Goal: Information Seeking & Learning: Find specific fact

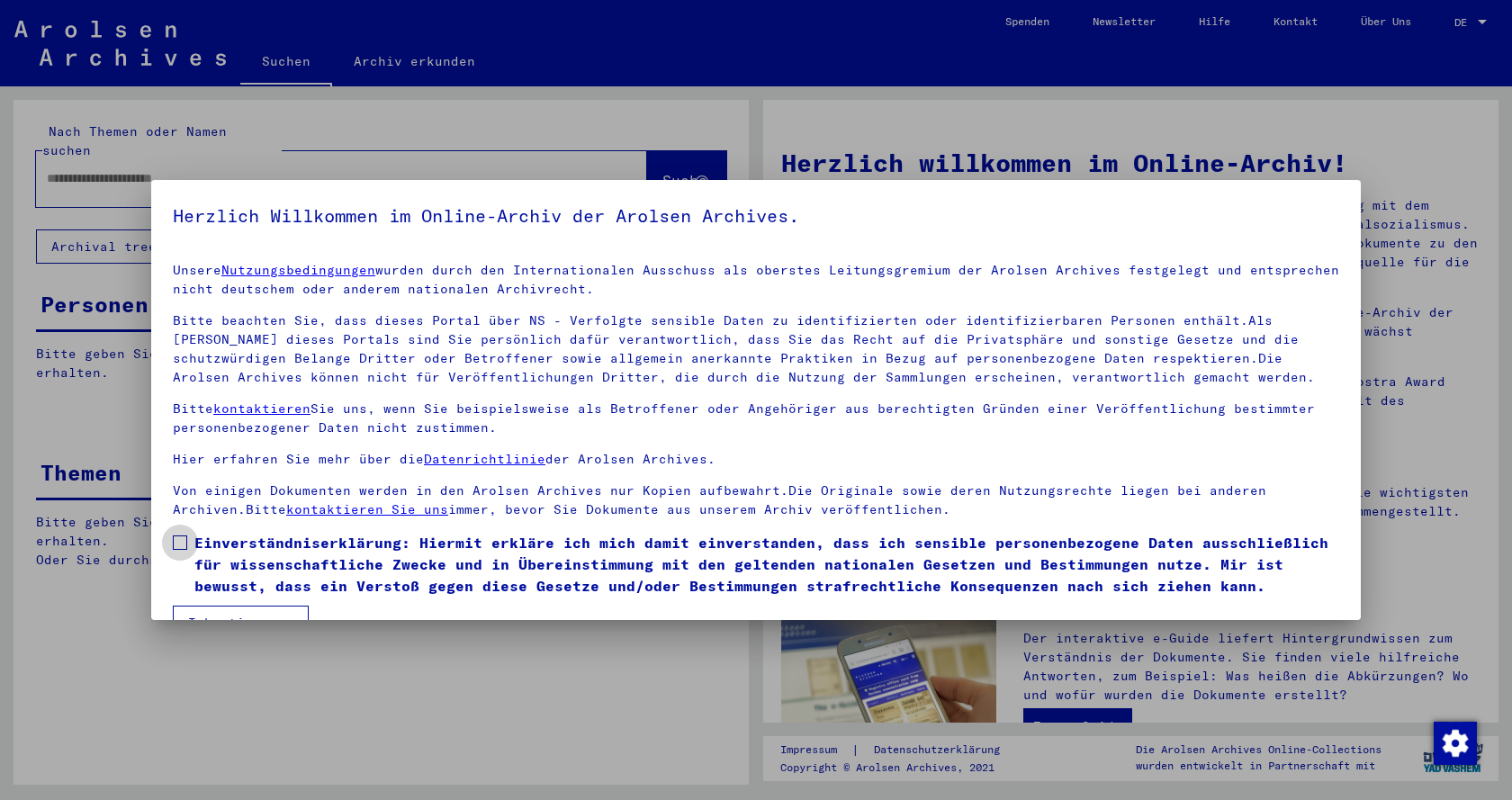
click at [178, 534] on label "Einverständniserklärung: Hiermit erkläre ich mich damit einverstanden, dass ich…" at bounding box center [756, 564] width 1167 height 65
click at [205, 614] on button "Ich stimme zu" at bounding box center [241, 622] width 136 height 34
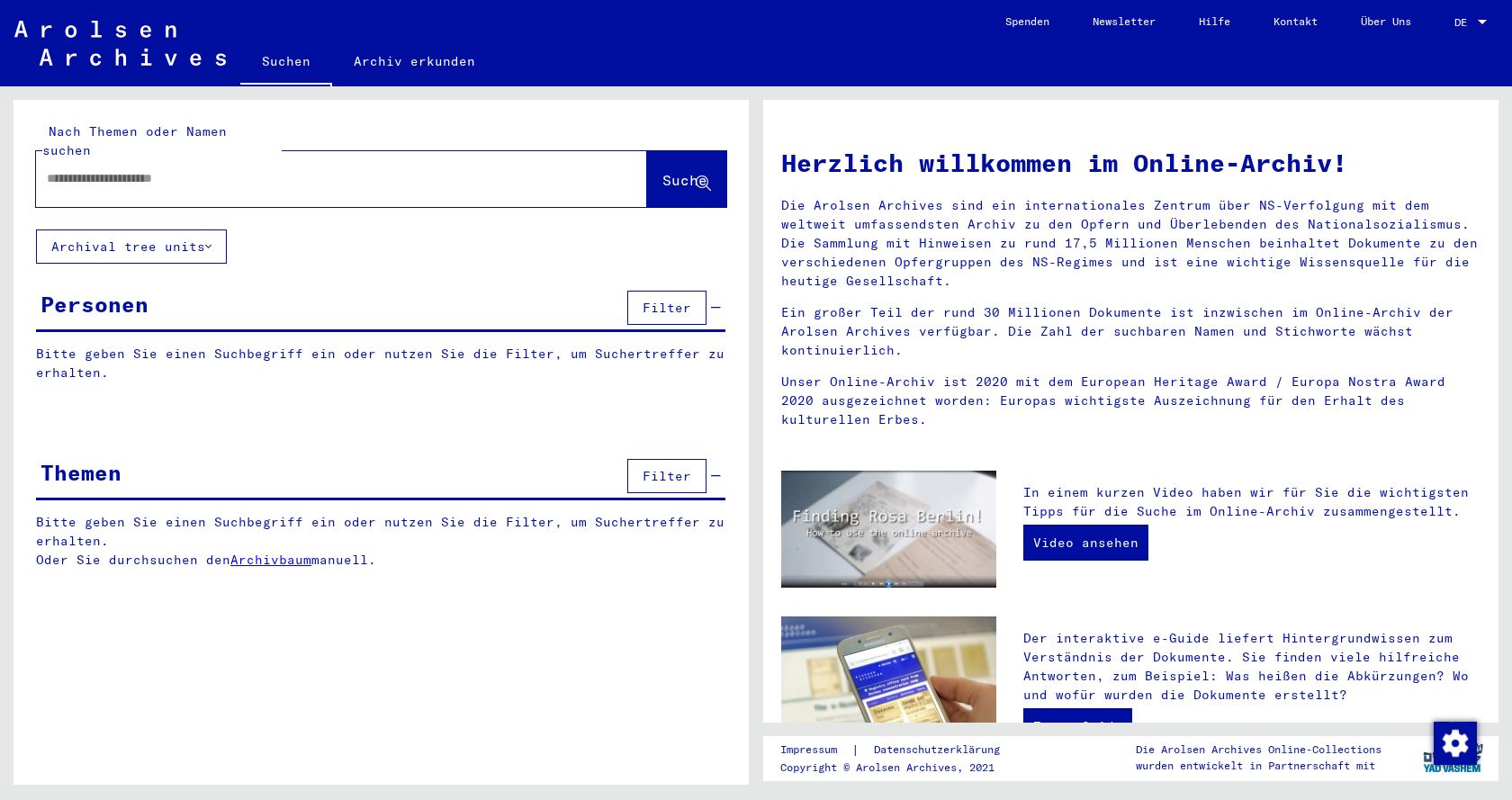
click at [80, 169] on input "text" at bounding box center [319, 178] width 546 height 18
type input "**********"
click at [680, 171] on span "Suche" at bounding box center [685, 180] width 45 height 18
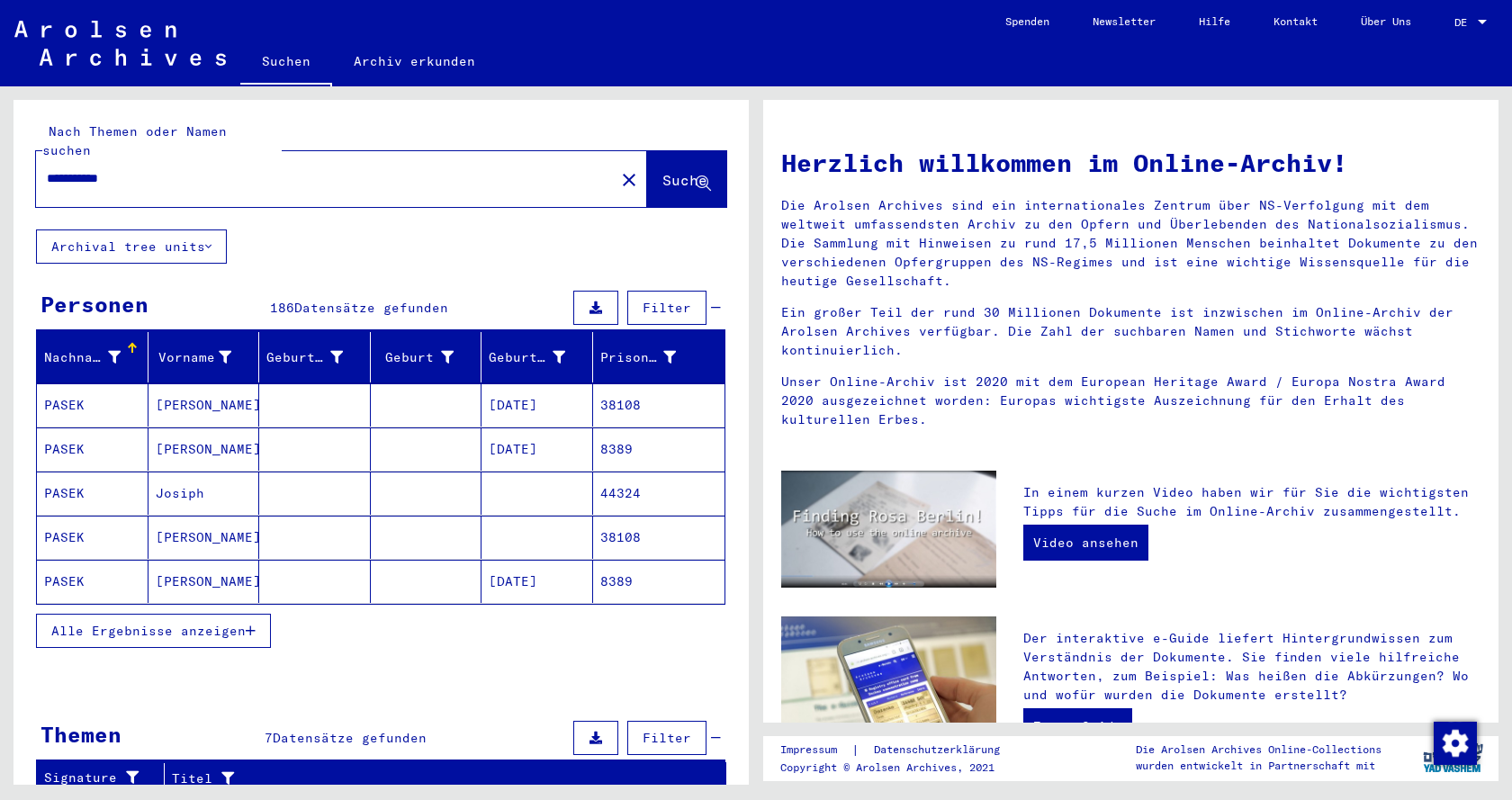
click at [203, 623] on span "Alle Ergebnisse anzeigen" at bounding box center [148, 631] width 194 height 17
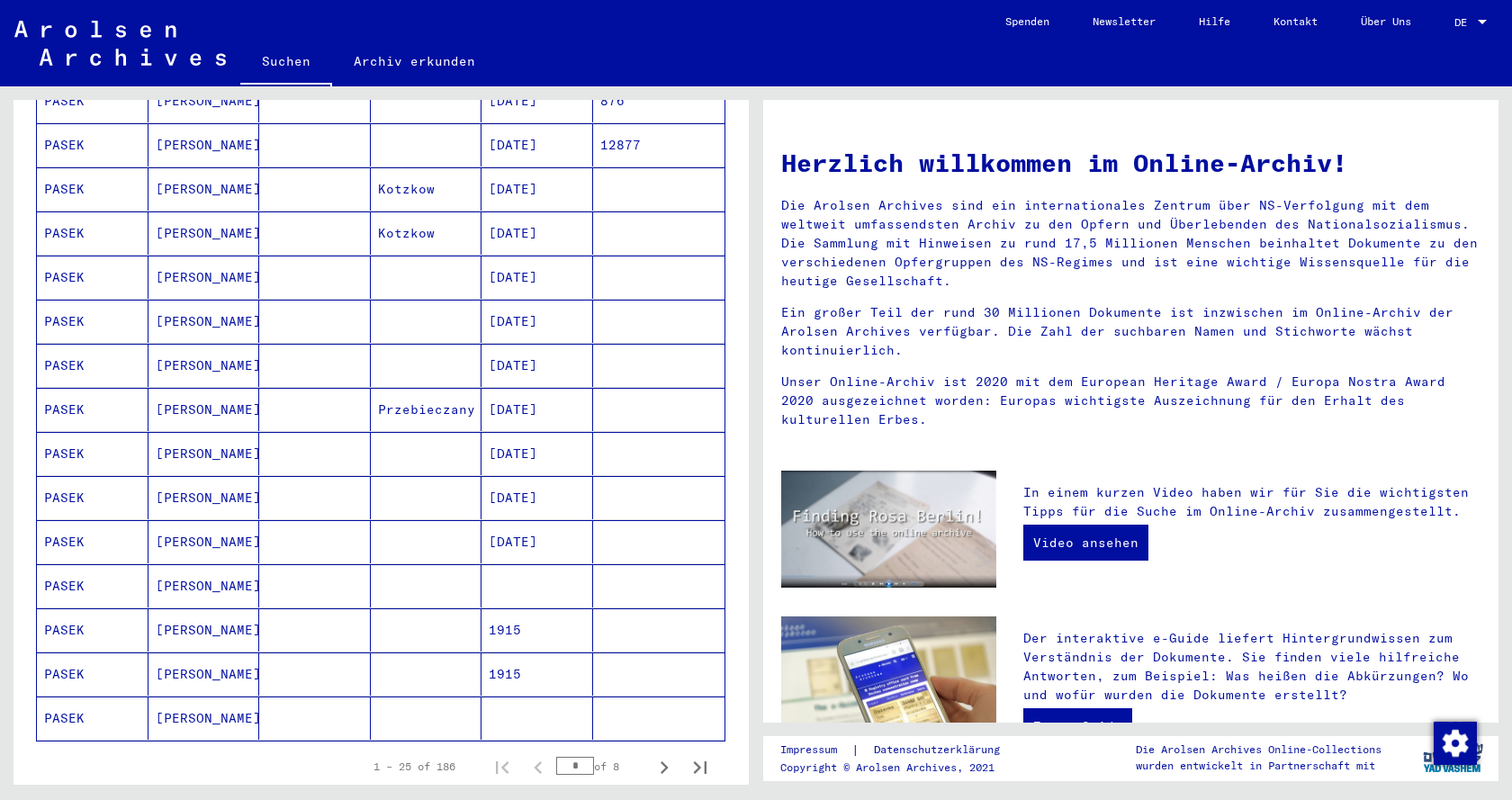
scroll to position [778, 0]
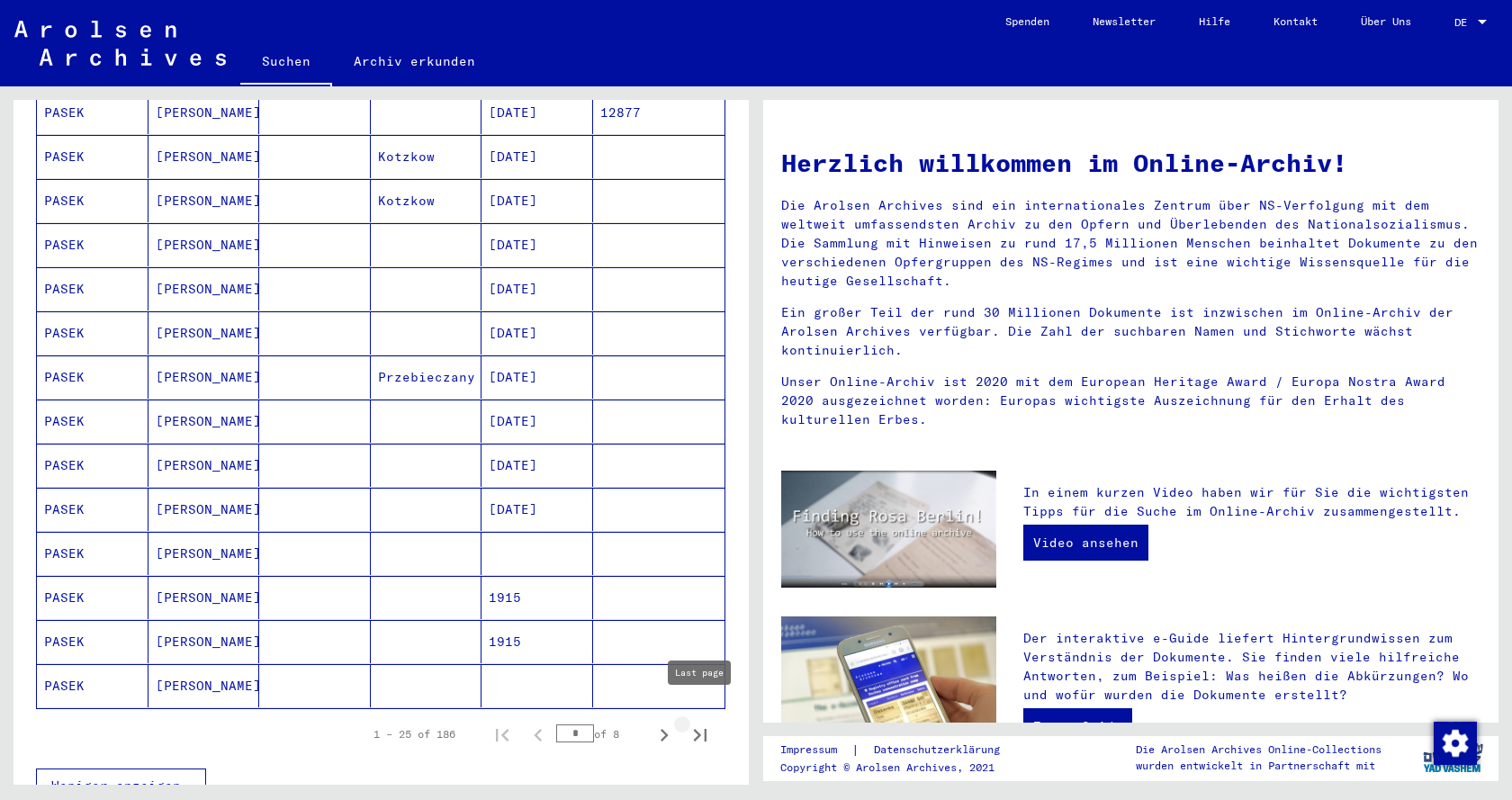
click at [699, 729] on icon "Last page" at bounding box center [700, 735] width 13 height 13
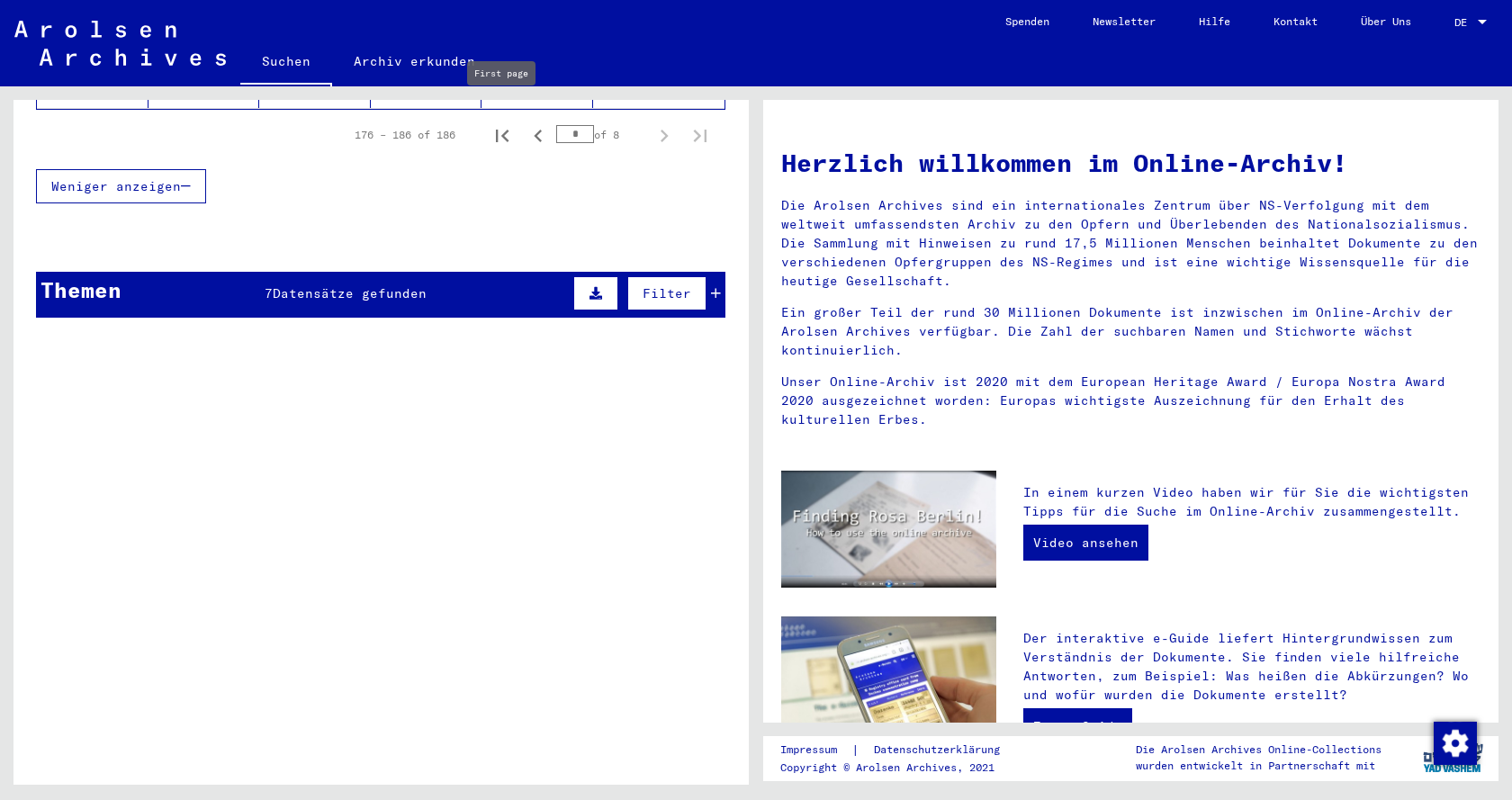
click at [503, 123] on icon "First page" at bounding box center [502, 136] width 25 height 25
type input "*"
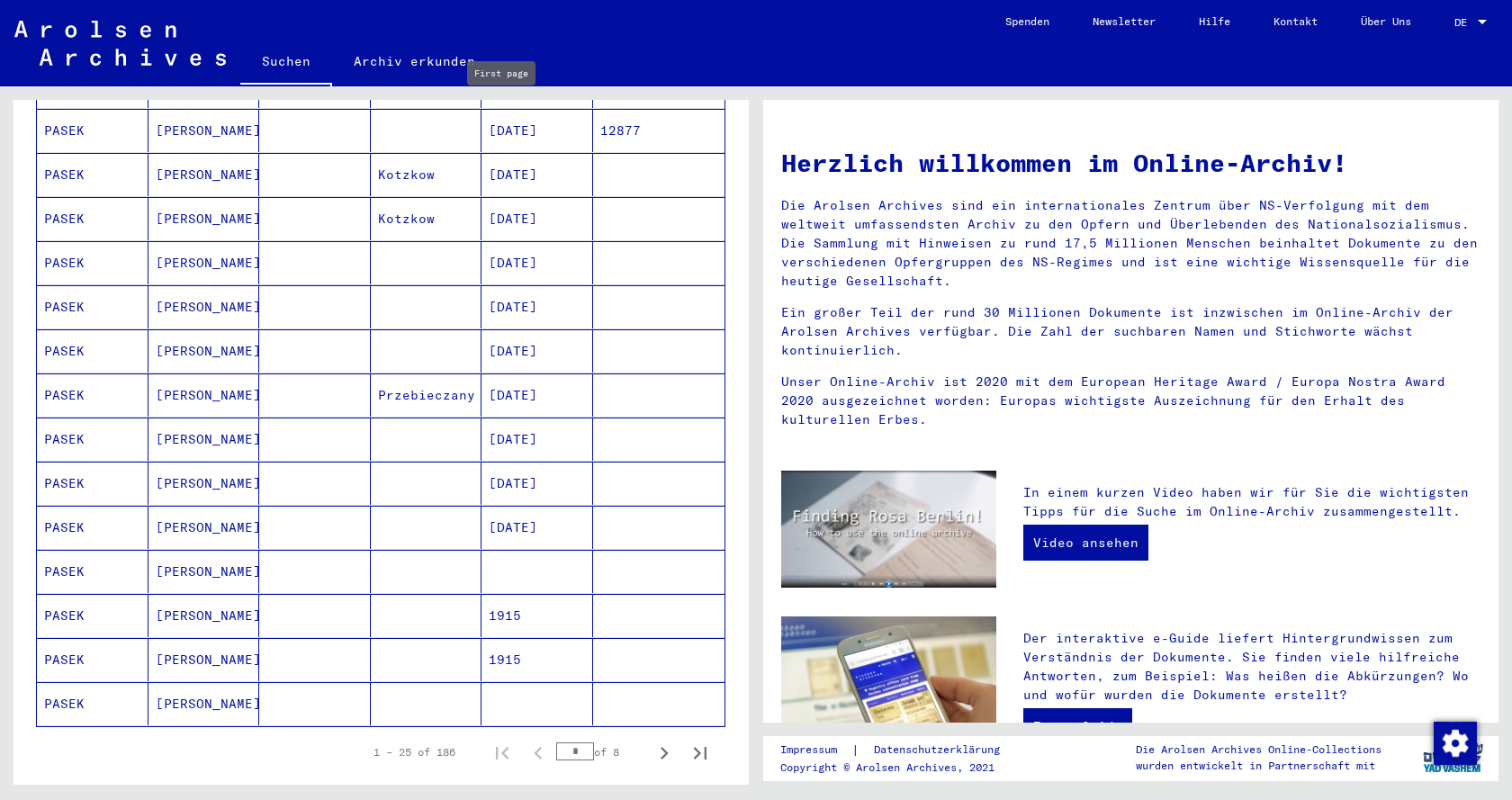
scroll to position [1378, 0]
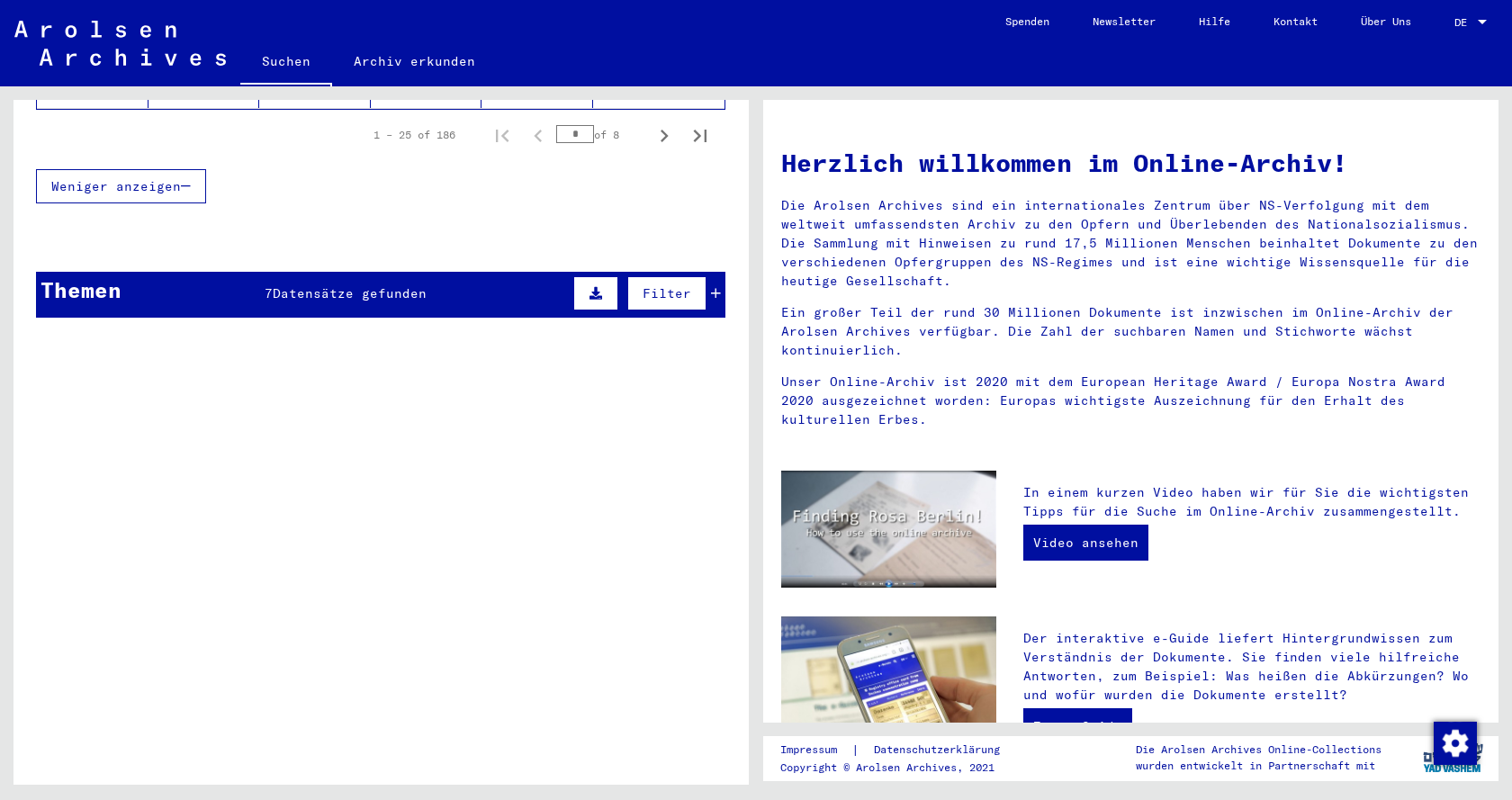
click at [297, 285] on span "Datensätze gefunden" at bounding box center [349, 293] width 154 height 17
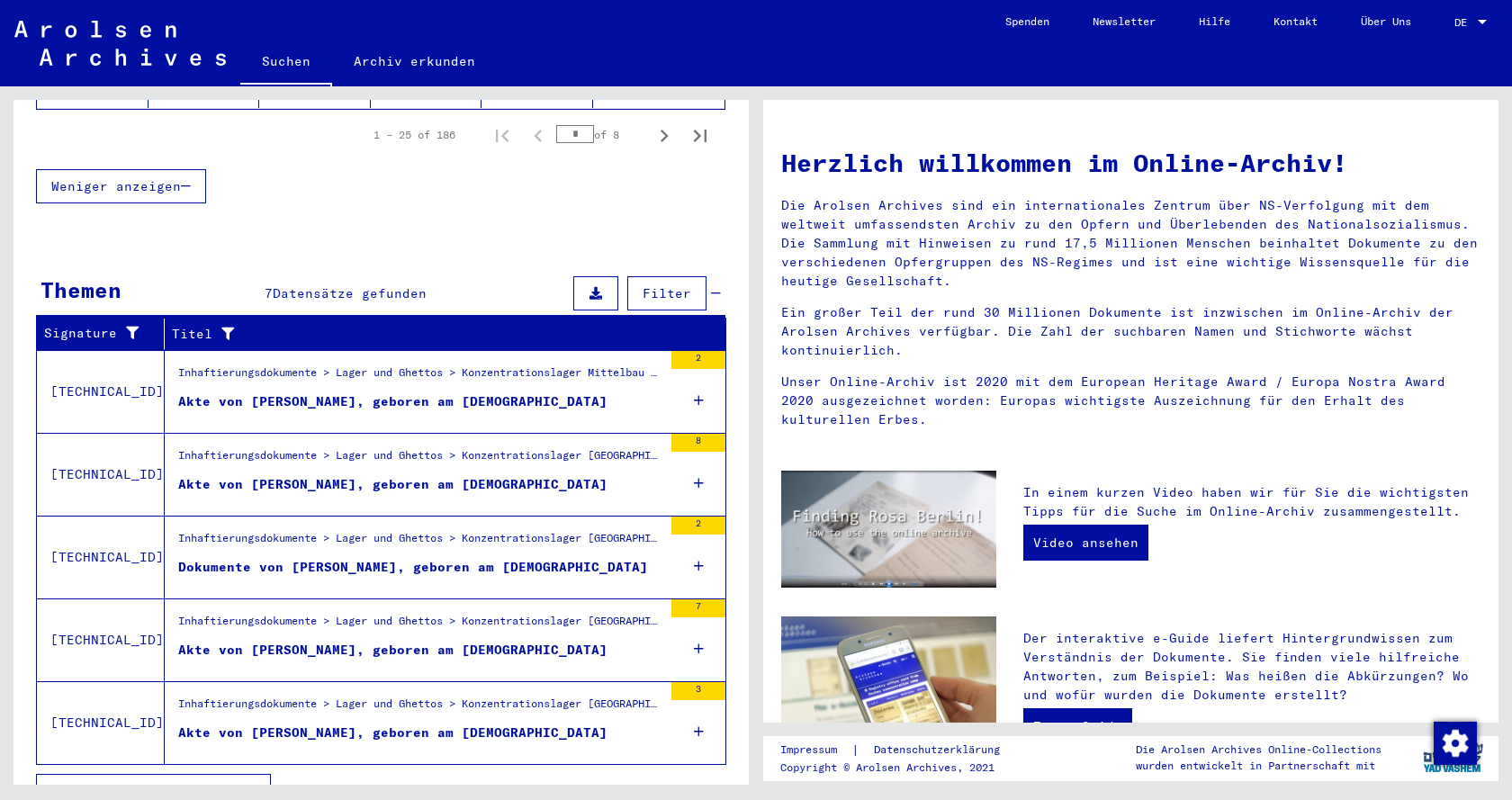
click at [136, 169] on button "Weniger anzeigen" at bounding box center [120, 185] width 170 height 34
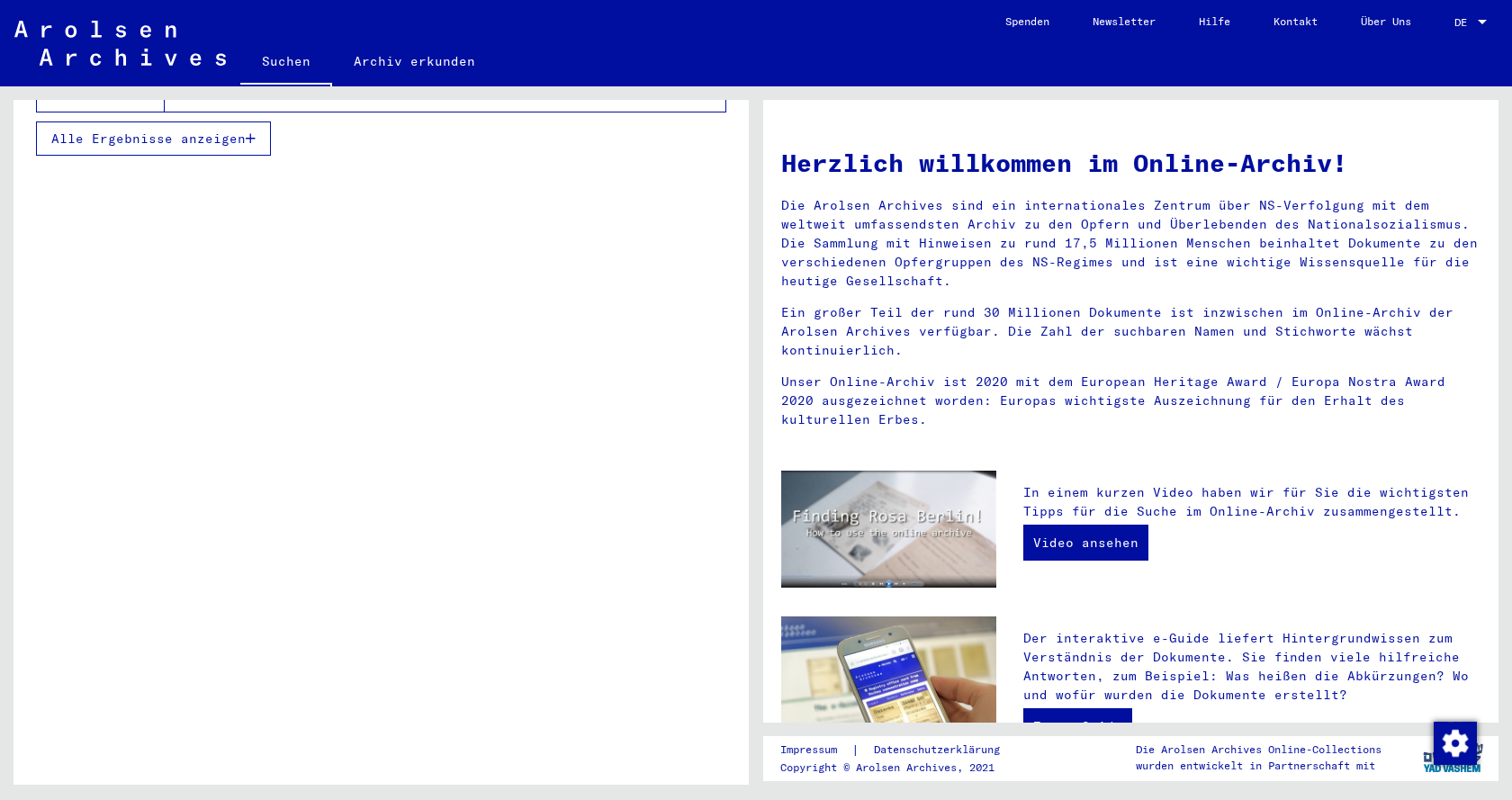
click at [180, 130] on span "Alle Ergebnisse anzeigen" at bounding box center [148, 138] width 194 height 17
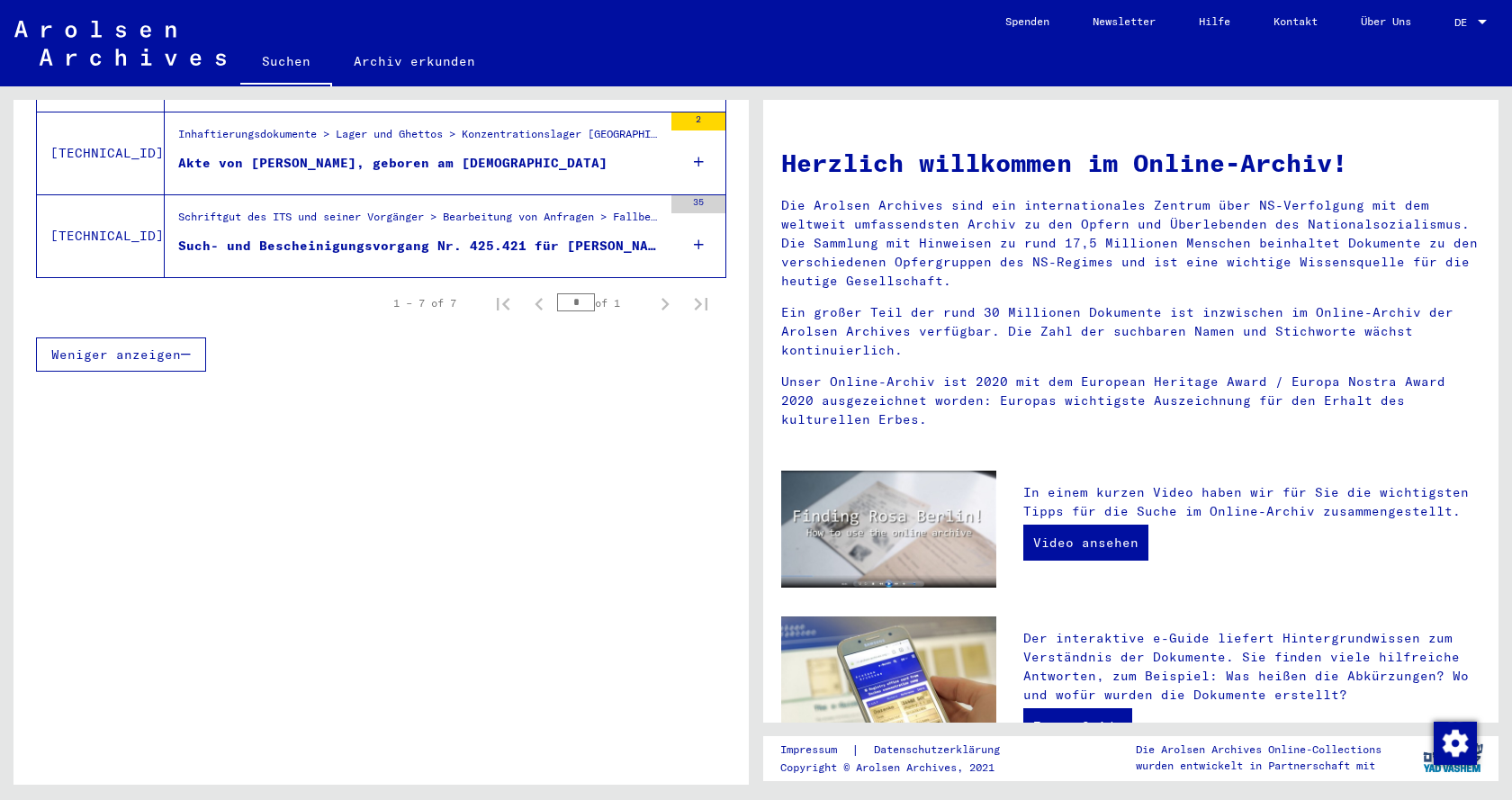
click at [124, 338] on button "Weniger anzeigen" at bounding box center [120, 354] width 170 height 34
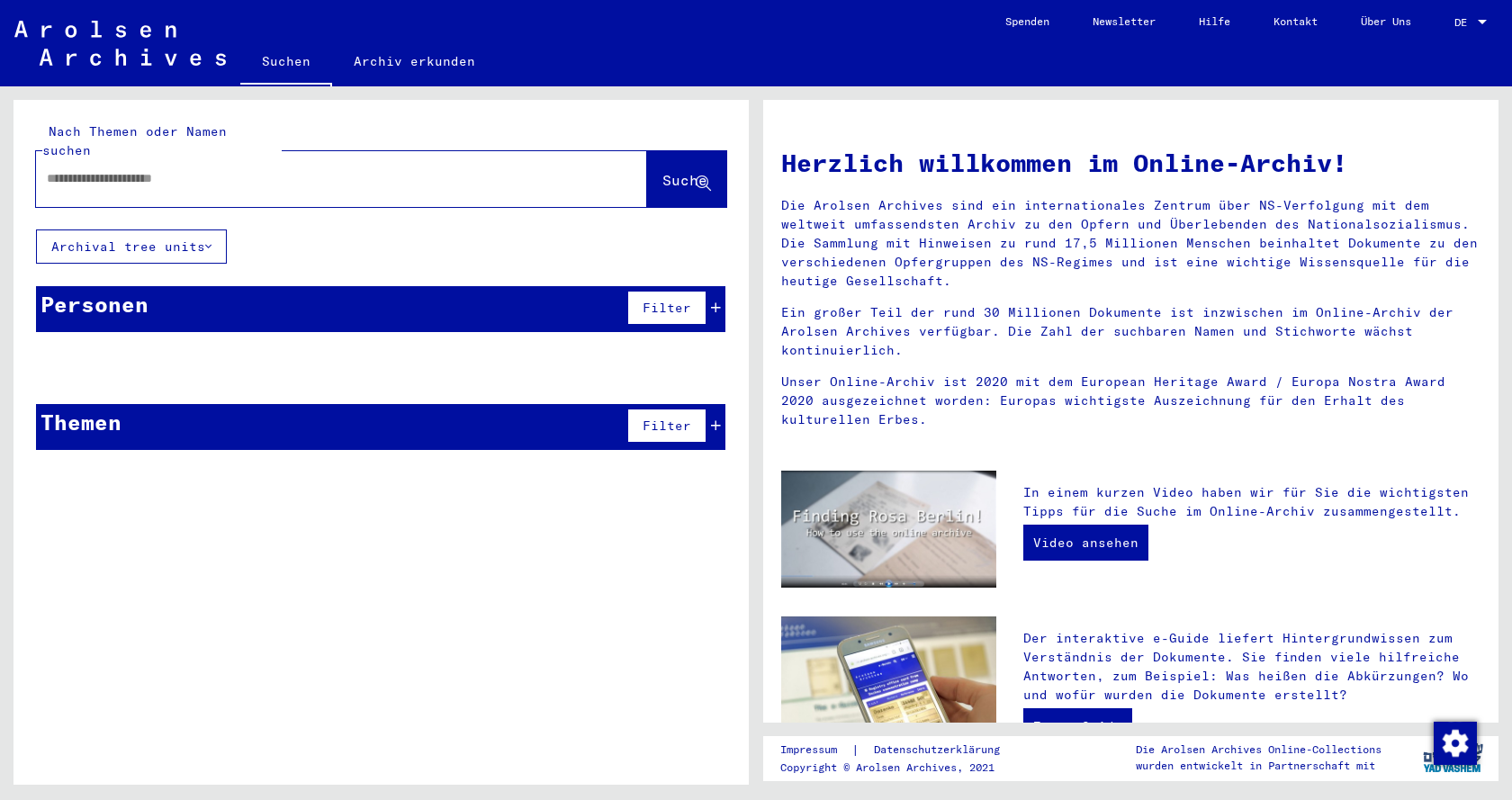
click at [239, 169] on input "text" at bounding box center [319, 178] width 546 height 18
type input "**********"
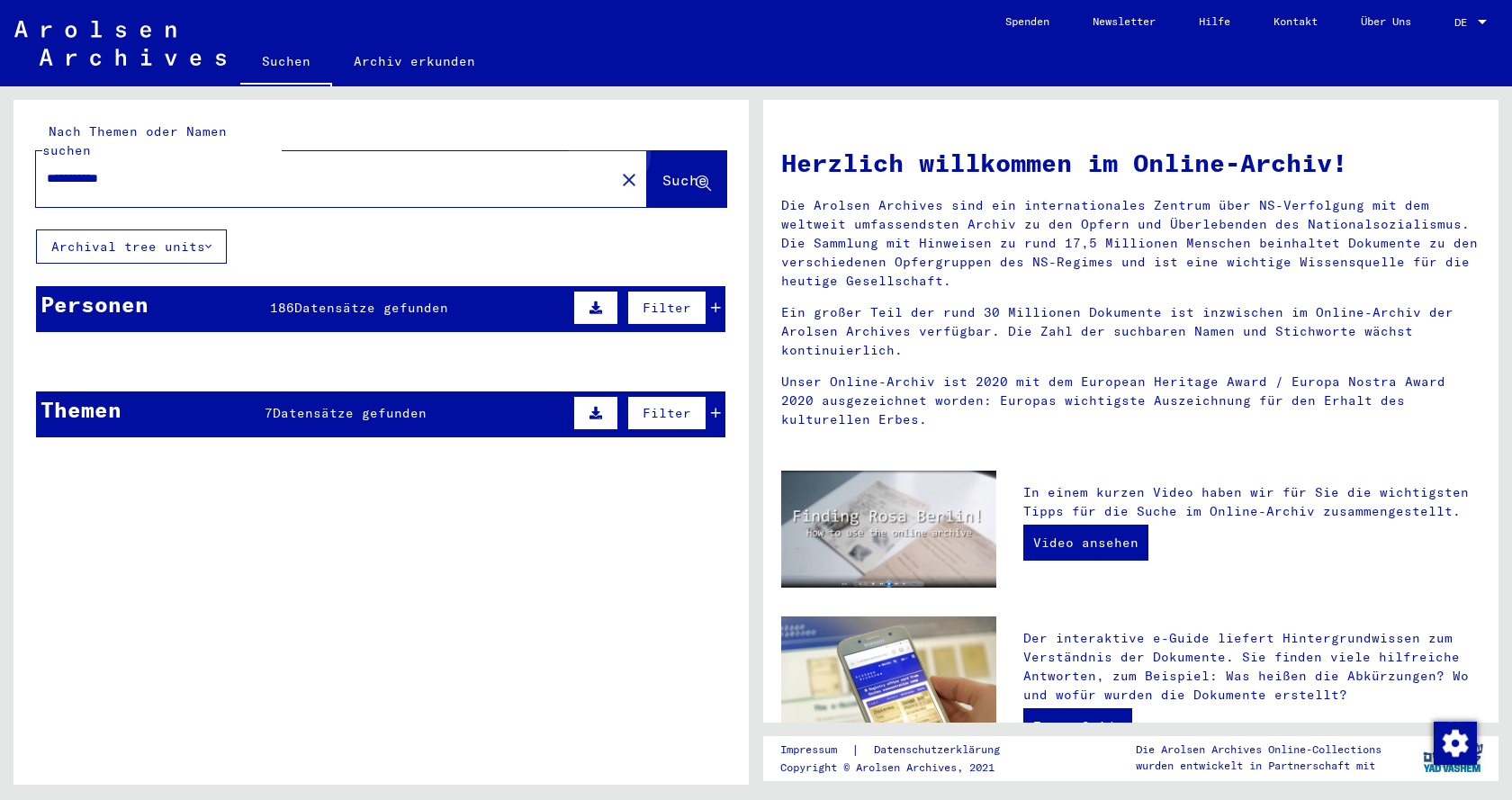
click at [675, 171] on span "Suche" at bounding box center [685, 180] width 45 height 18
click at [149, 229] on button "Archival tree units" at bounding box center [131, 246] width 191 height 34
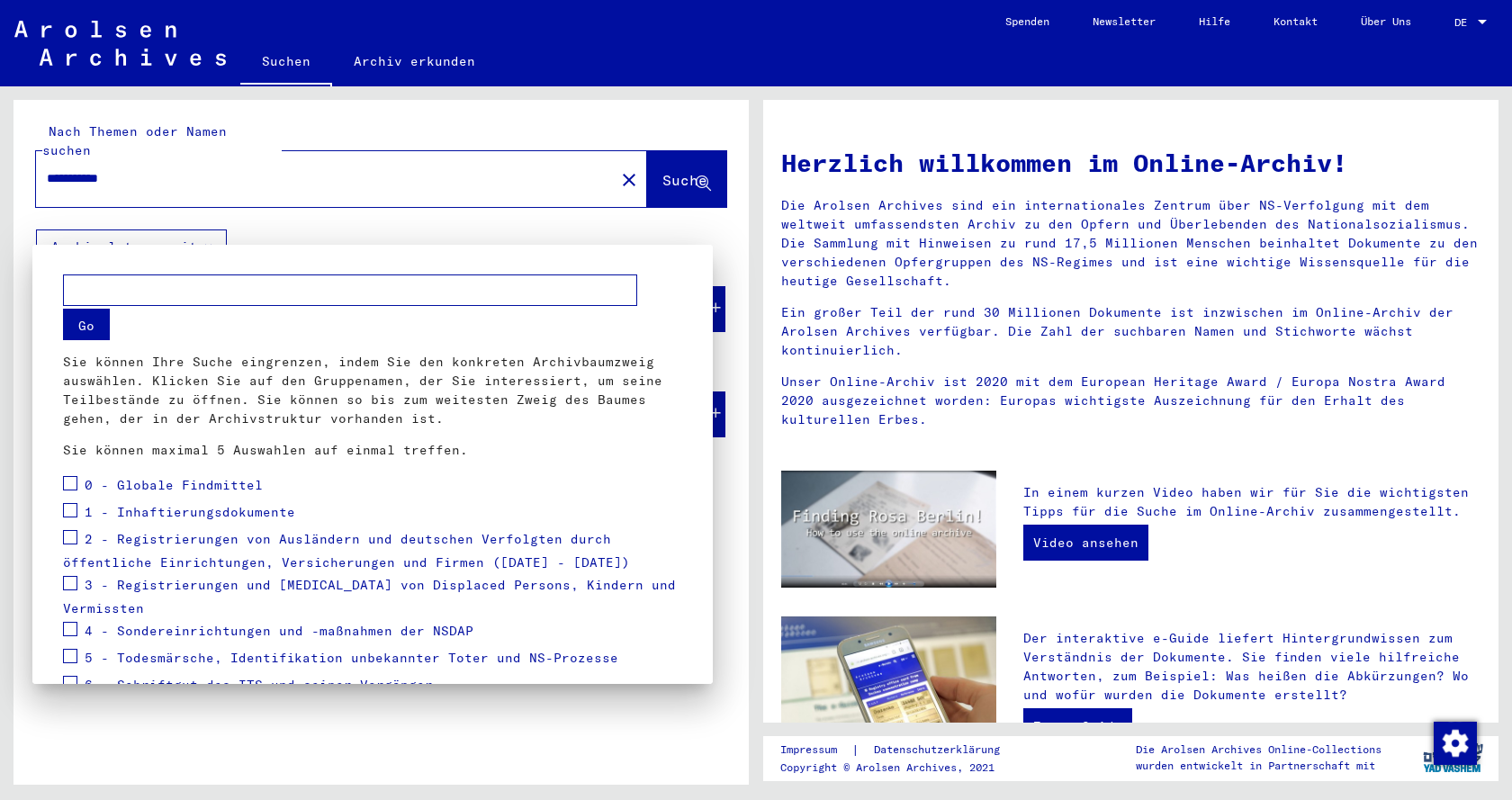
scroll to position [128, 0]
